Goal: Task Accomplishment & Management: Manage account settings

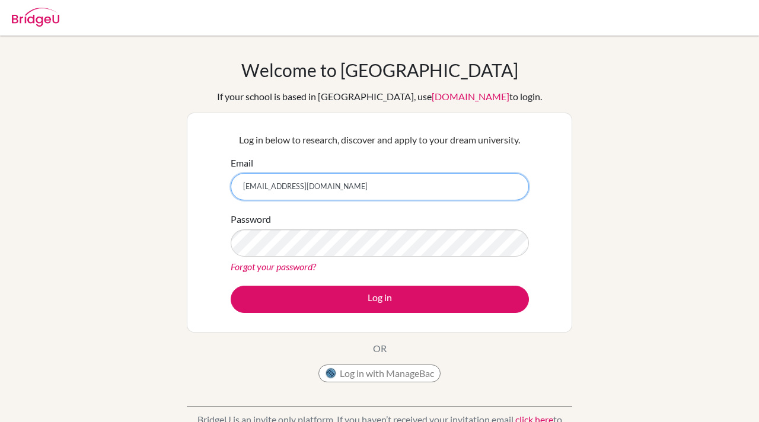
drag, startPoint x: 360, startPoint y: 186, endPoint x: 177, endPoint y: 186, distance: 183.2
click at [177, 186] on div "Welcome to [GEOGRAPHIC_DATA] If your school is based in [GEOGRAPHIC_DATA], use …" at bounding box center [379, 253] width 759 height 388
click at [231, 286] on button "Log in" at bounding box center [380, 299] width 298 height 27
type input "W"
type input "[EMAIL_ADDRESS][DOMAIN_NAME]"
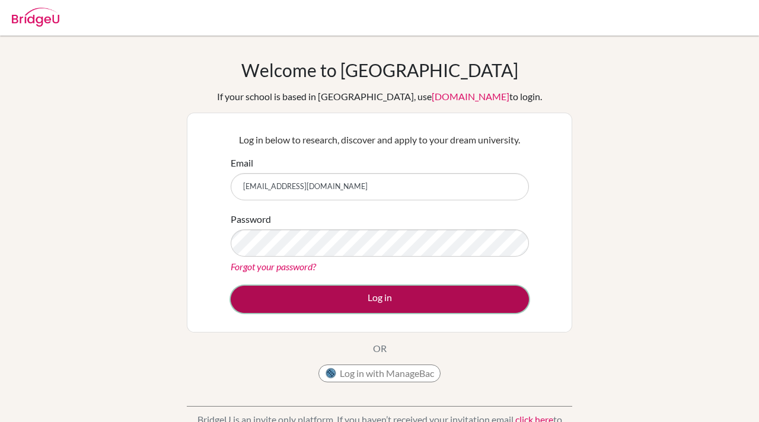
click at [338, 299] on button "Log in" at bounding box center [380, 299] width 298 height 27
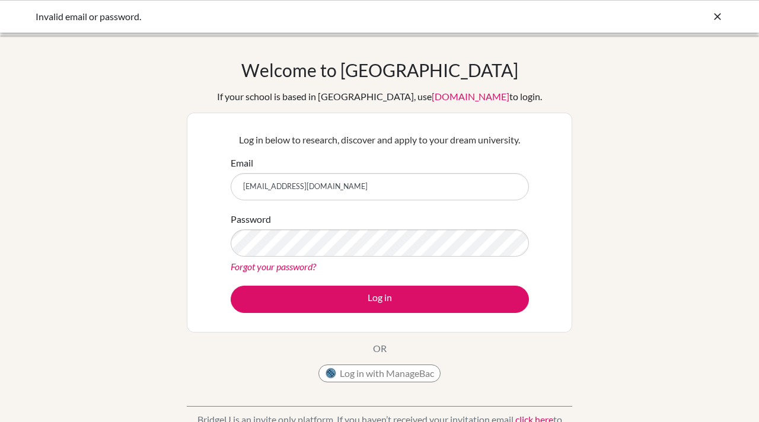
click at [715, 8] on div "Invalid email or password." at bounding box center [379, 16] width 759 height 33
